Goal: Task Accomplishment & Management: Use online tool/utility

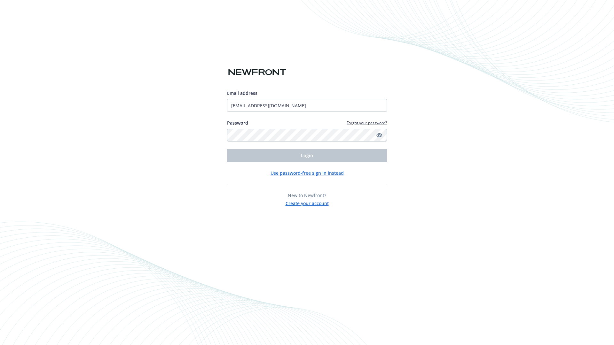
type input "[EMAIL_ADDRESS][DOMAIN_NAME]"
click at [307, 156] on span "Login" at bounding box center [307, 156] width 12 height 6
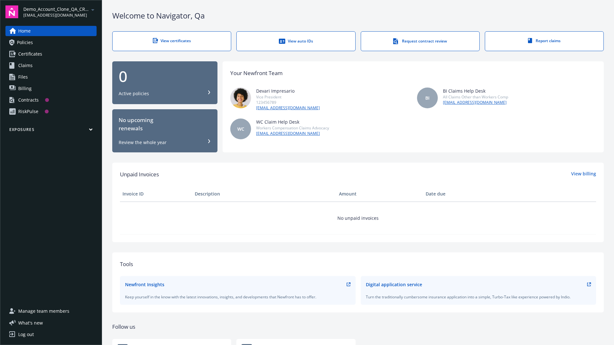
click at [60, 12] on span "Demo_Account_Clone_QA_CR_Tests_Prospect" at bounding box center [56, 9] width 66 height 7
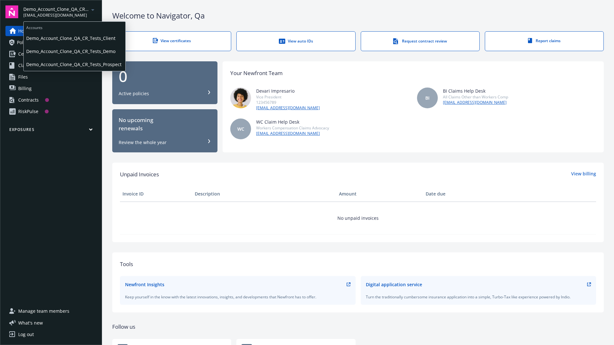
click at [74, 38] on span "Demo_Account_Clone_QA_CR_Tests_Client" at bounding box center [74, 38] width 97 height 13
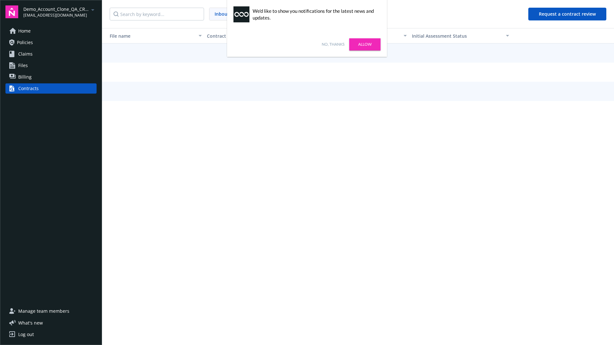
click at [333, 44] on link "No, thanks" at bounding box center [333, 45] width 23 height 6
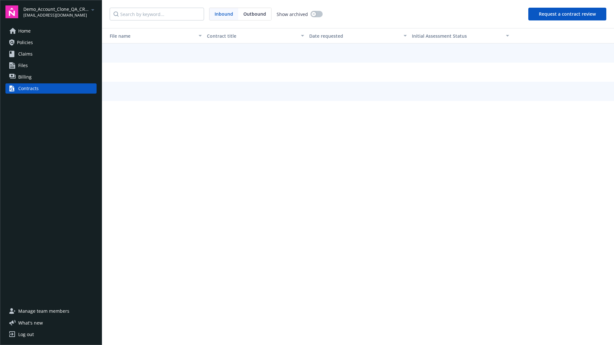
click at [568, 14] on button "Request a contract review" at bounding box center [567, 14] width 78 height 13
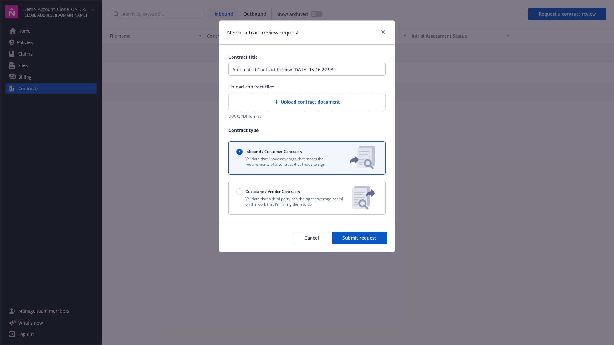
type input "Automated Contract Review 09-25-2025 15:16:22.939"
click at [307, 198] on p "Validate that a third party has the right coverage based on the work that I'm h…" at bounding box center [291, 201] width 111 height 11
radio input "false"
radio input "true"
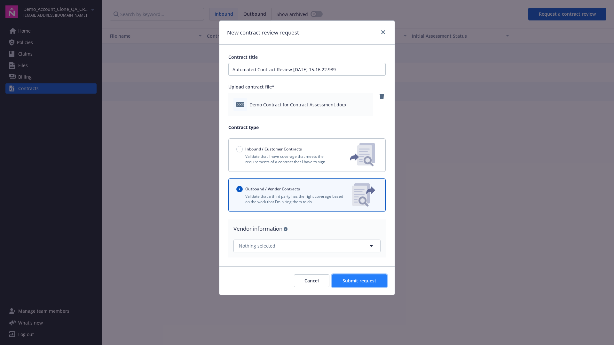
click at [360, 281] on span "Submit request" at bounding box center [360, 281] width 34 height 6
